Goal: Task Accomplishment & Management: Manage account settings

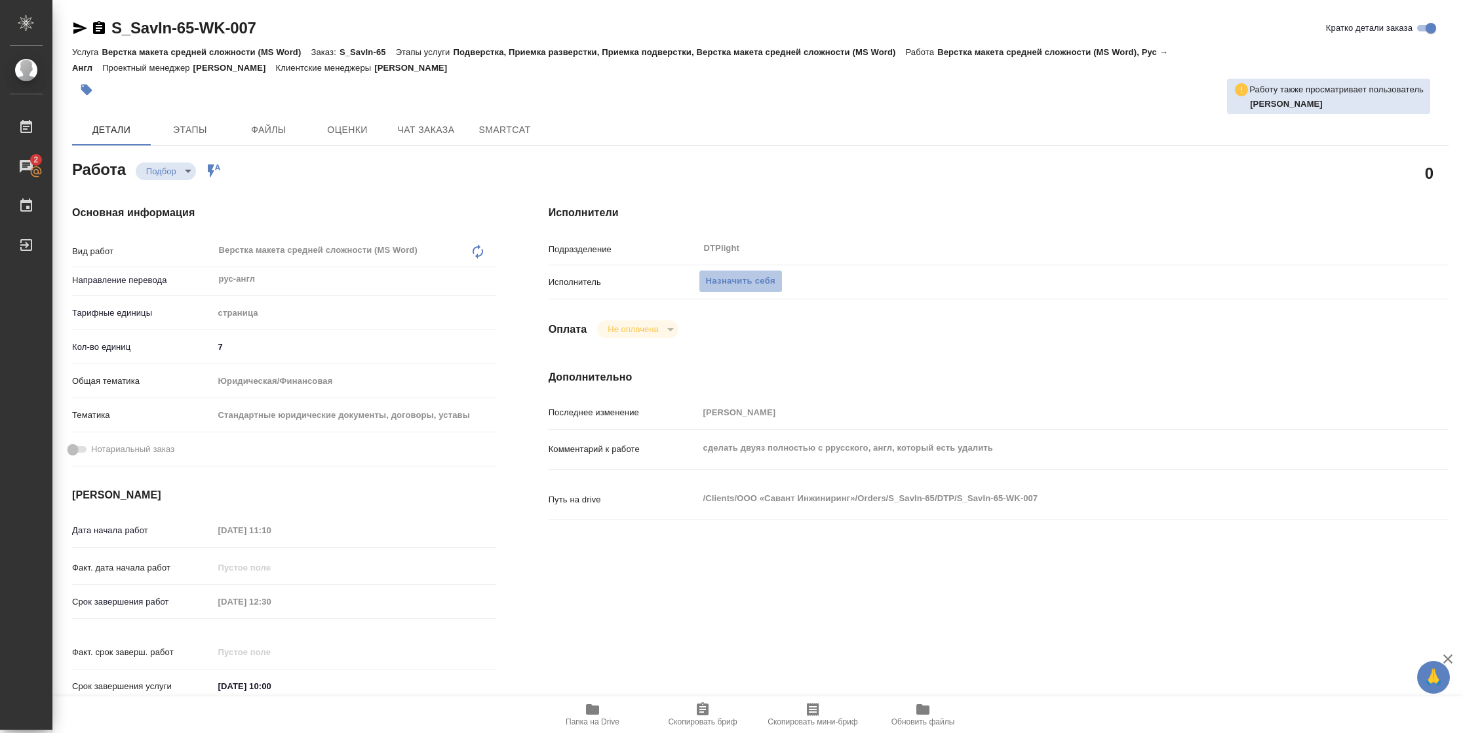
click at [758, 286] on span "Назначить себя" at bounding box center [740, 281] width 69 height 15
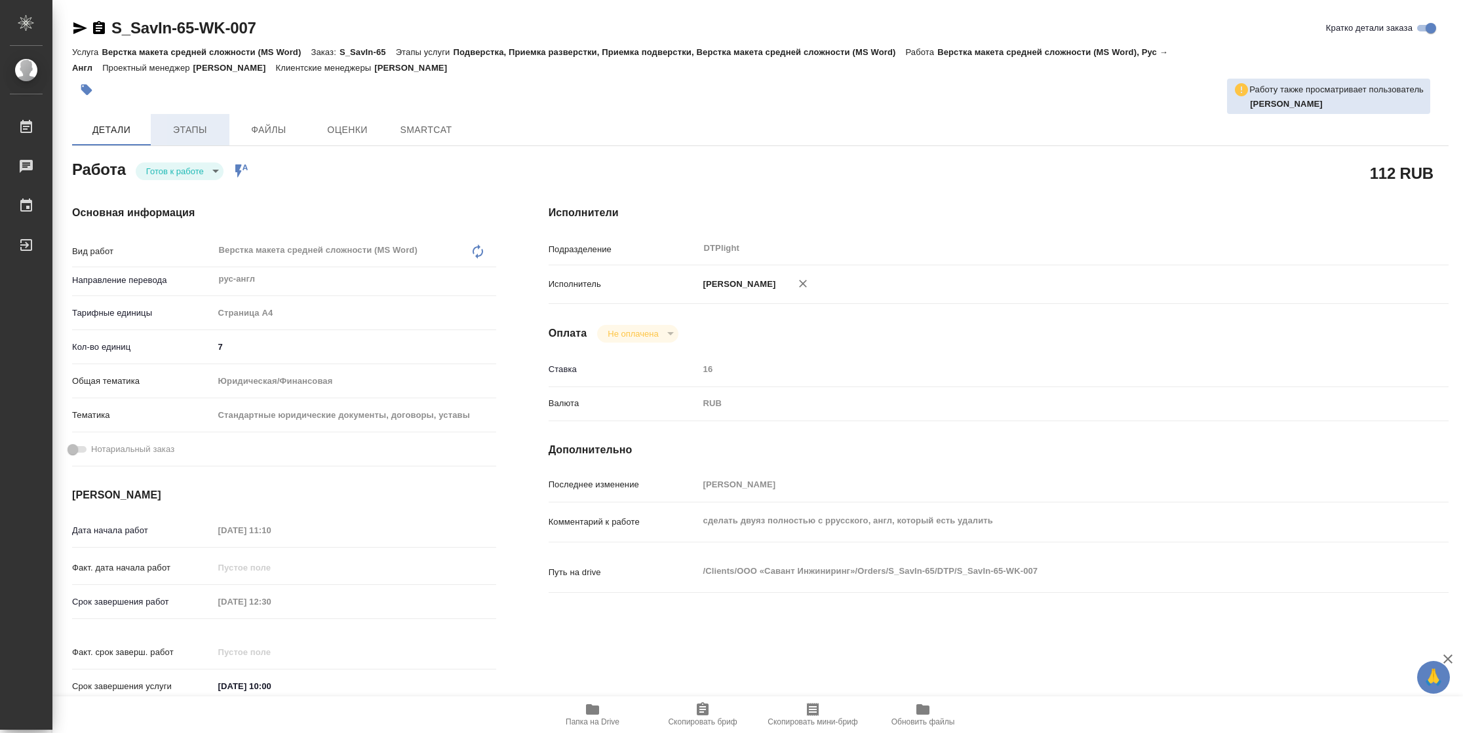
type textarea "x"
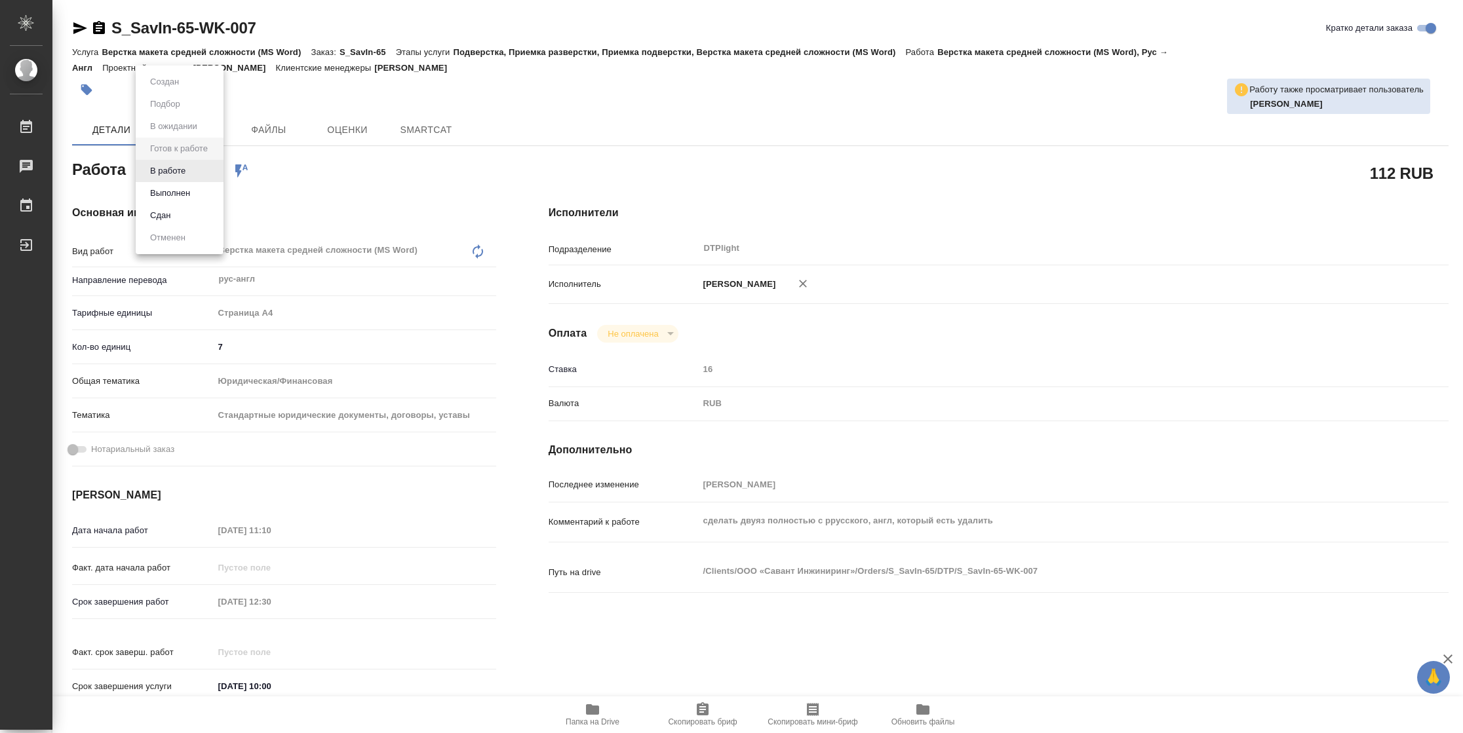
click at [184, 165] on body "🙏 .cls-1 fill:#fff; AWATERA Vasilyeva Natalia Работы Чаты График Выйти S_SavIn-…" at bounding box center [731, 366] width 1463 height 733
type textarea "x"
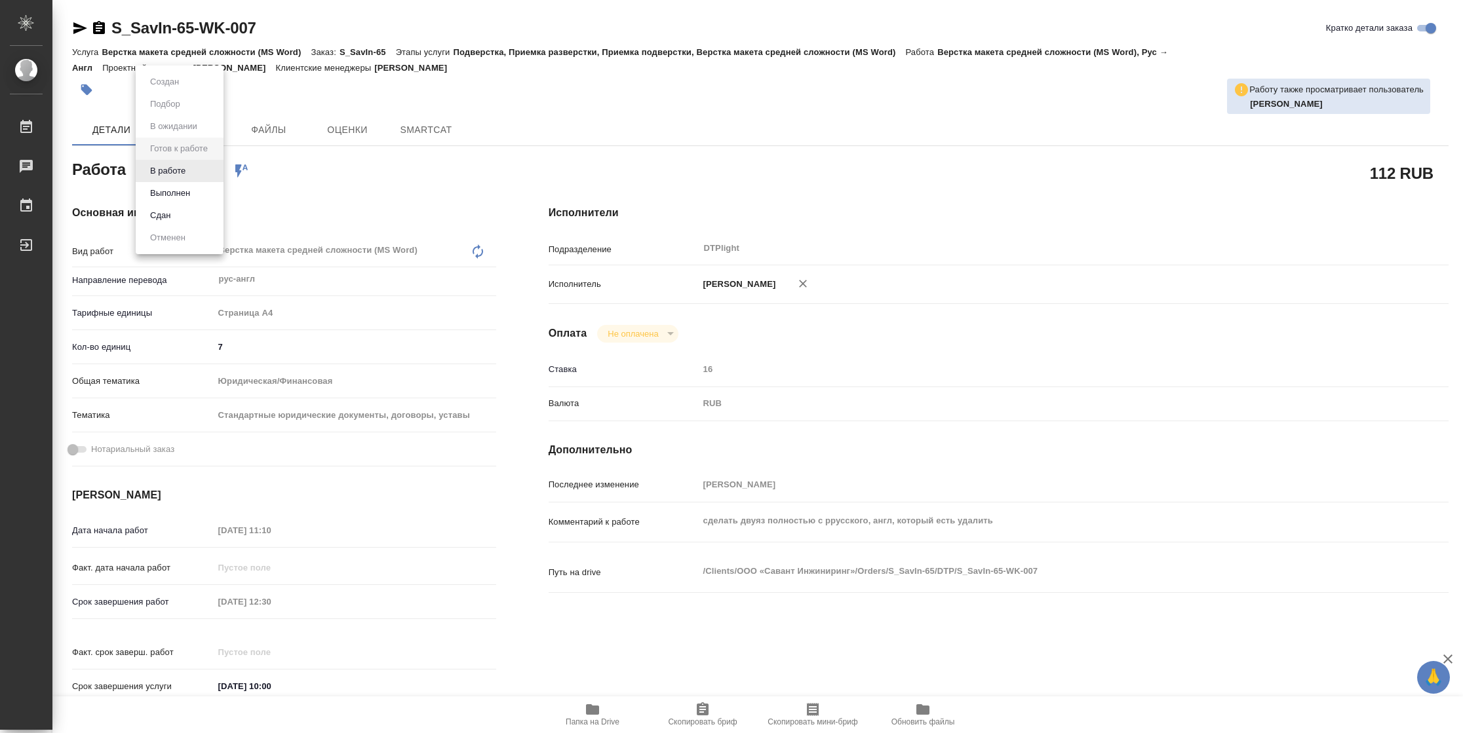
type textarea "x"
click at [184, 165] on button "В работе" at bounding box center [167, 171] width 43 height 14
type textarea "x"
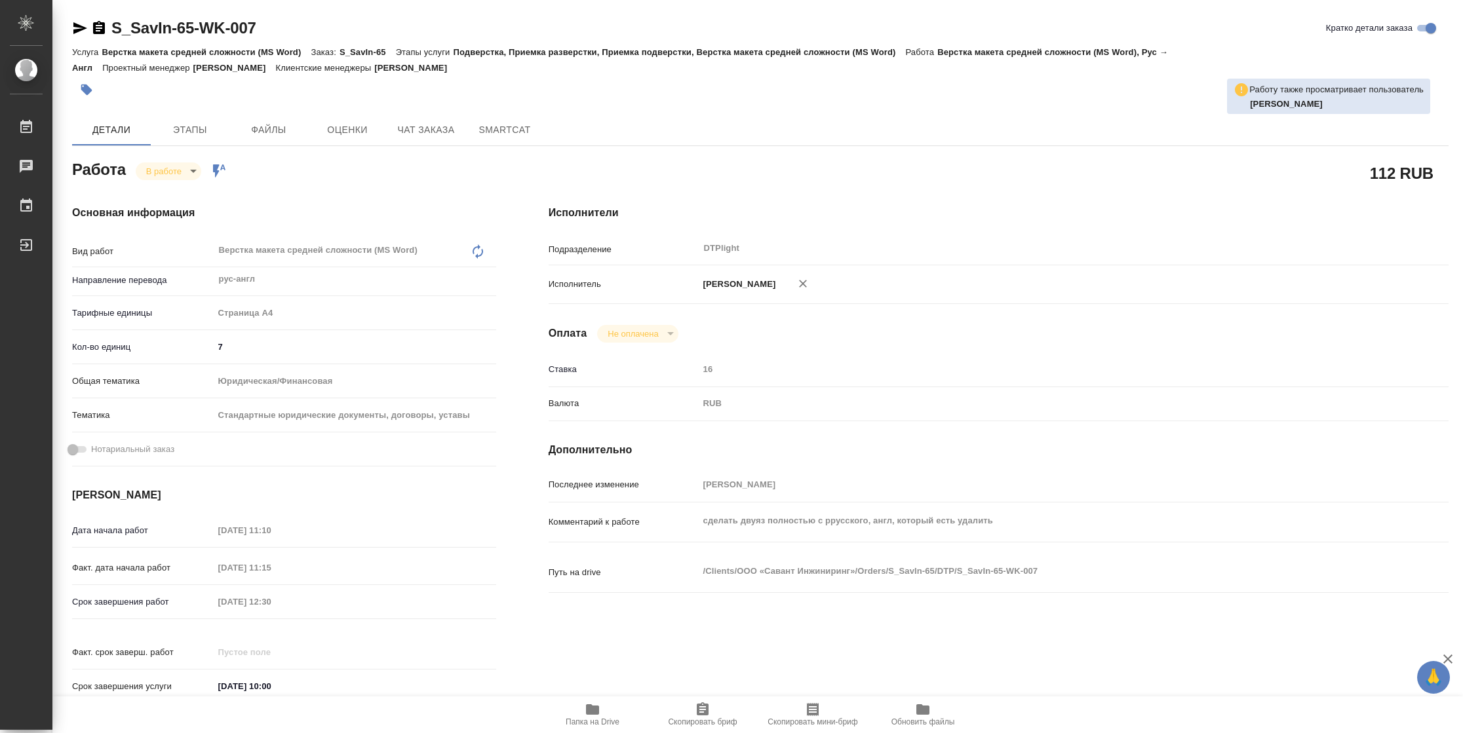
type textarea "x"
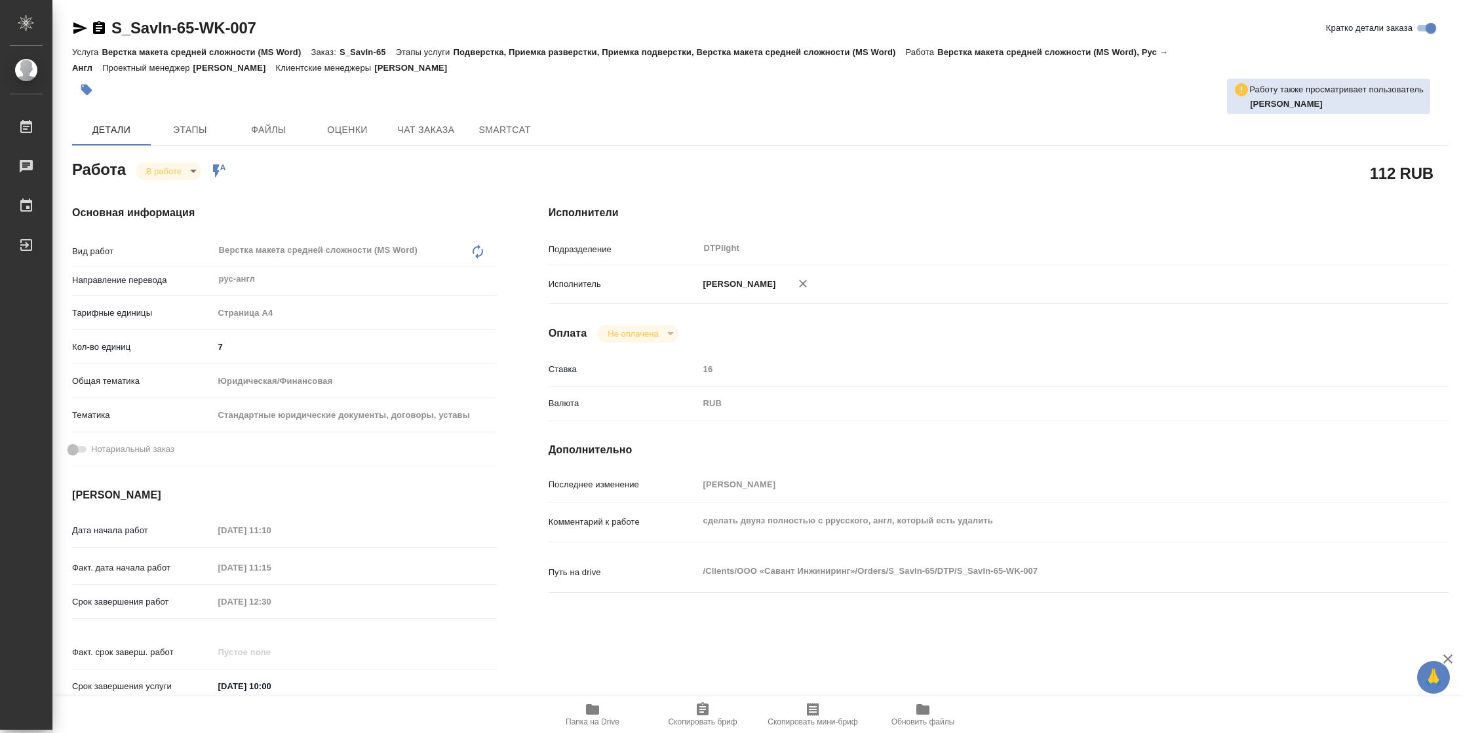
type textarea "x"
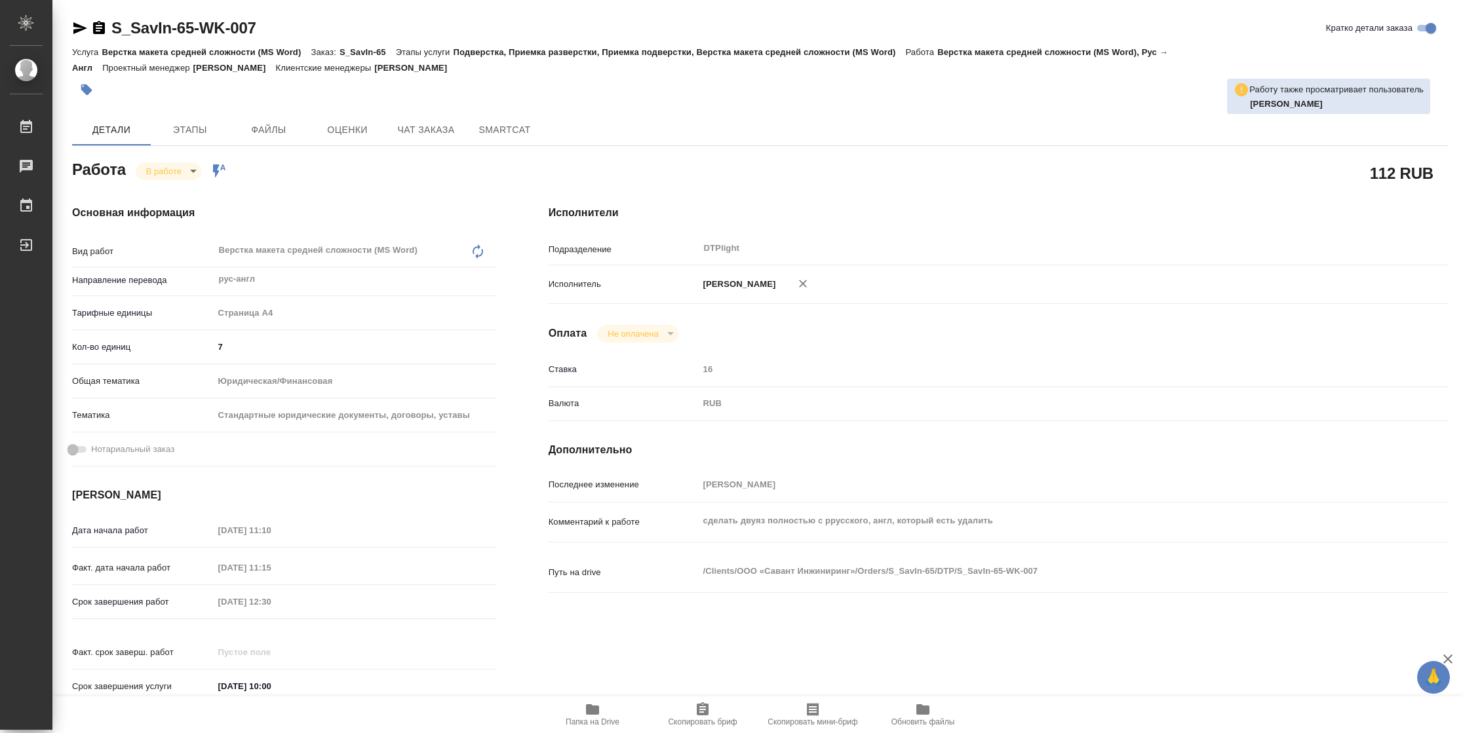
type textarea "x"
click at [606, 718] on span "Папка на Drive" at bounding box center [593, 722] width 54 height 9
